Goal: Task Accomplishment & Management: Use online tool/utility

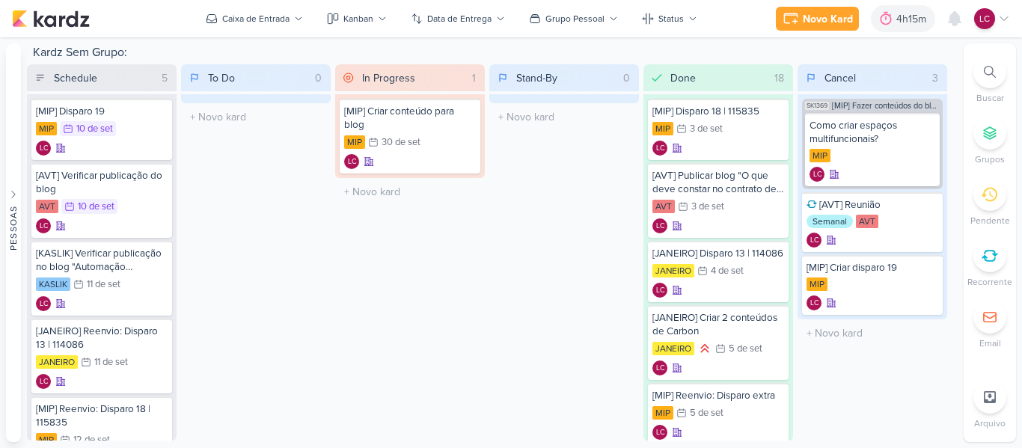
click at [1003, 20] on icon at bounding box center [1003, 19] width 7 height 4
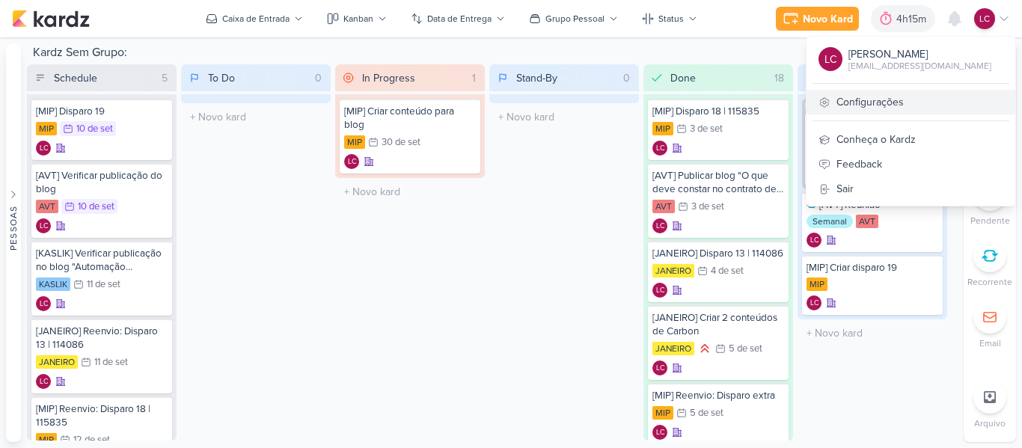
click at [884, 97] on link "Configurações" at bounding box center [910, 102] width 209 height 25
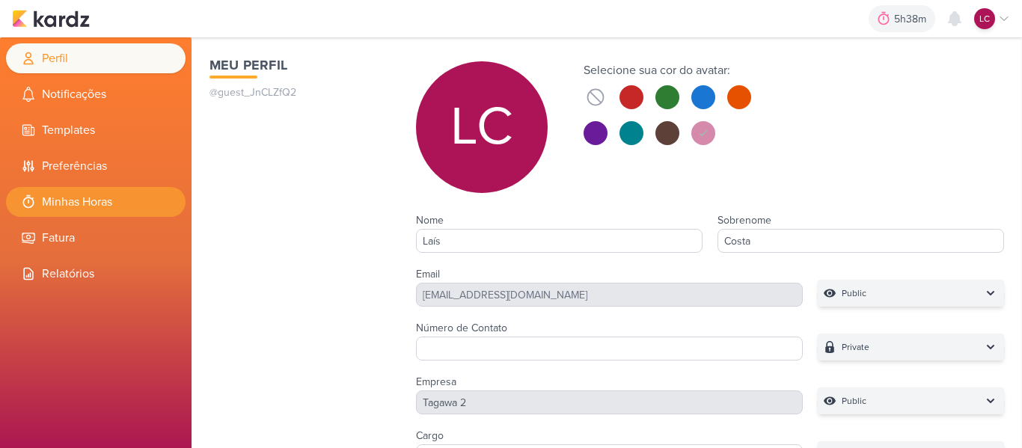
click at [63, 200] on li "Minhas Horas" at bounding box center [95, 202] width 179 height 30
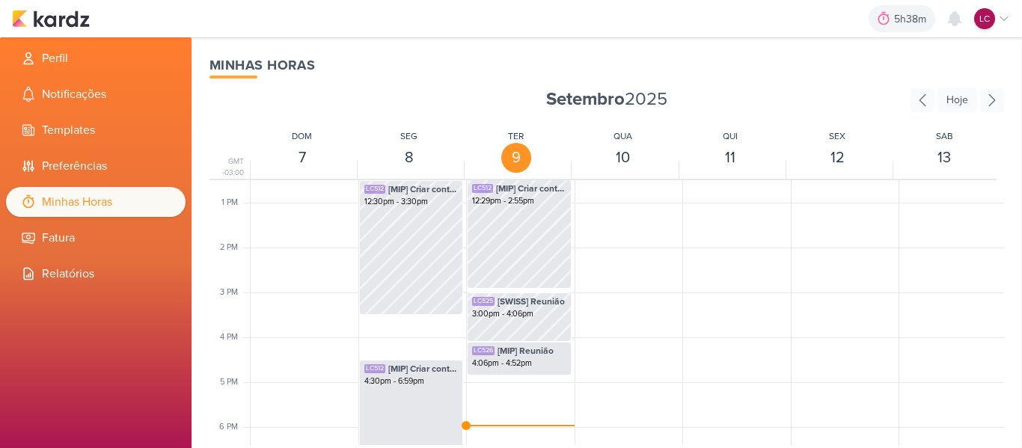
scroll to position [652, 0]
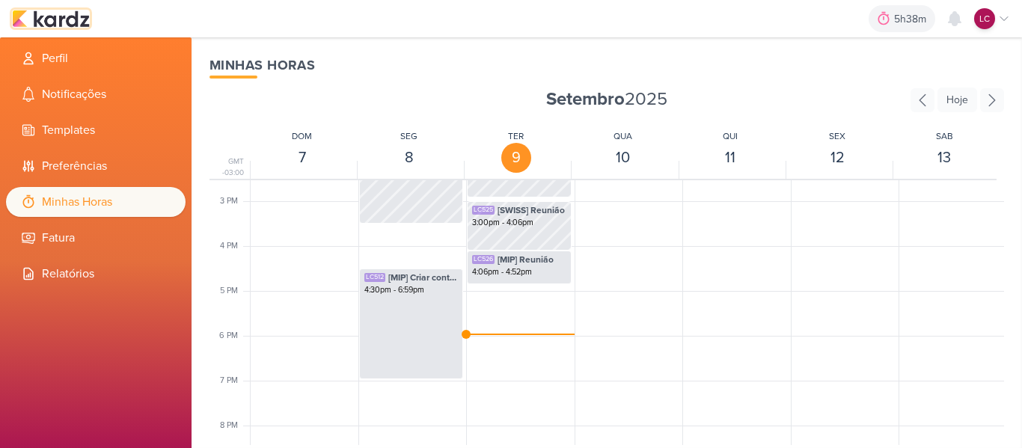
click at [50, 20] on img at bounding box center [51, 19] width 78 height 18
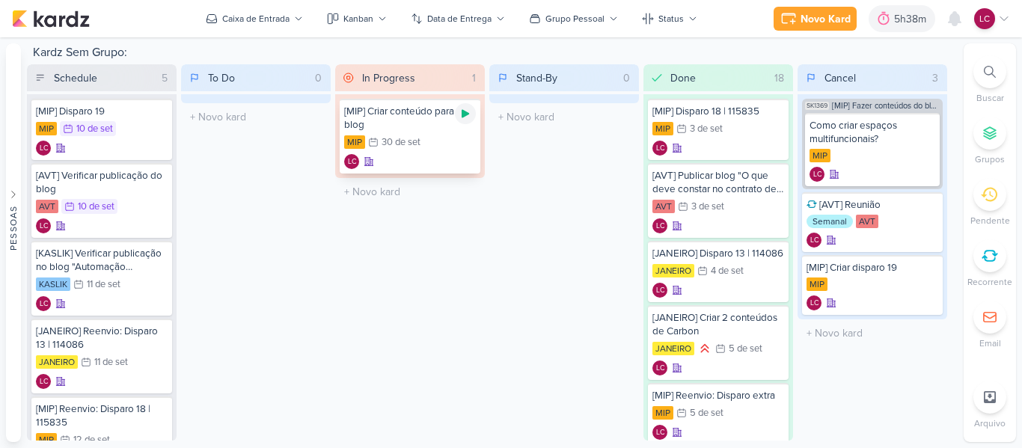
click at [458, 113] on div at bounding box center [465, 113] width 21 height 21
